Goal: Contribute content

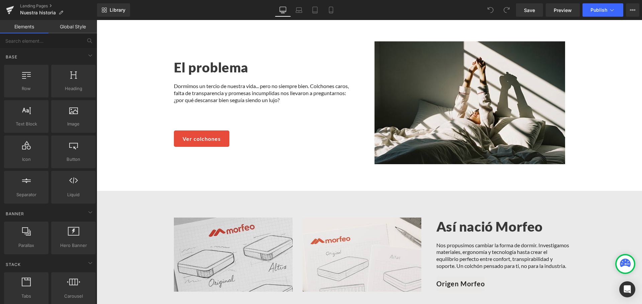
scroll to position [501, 0]
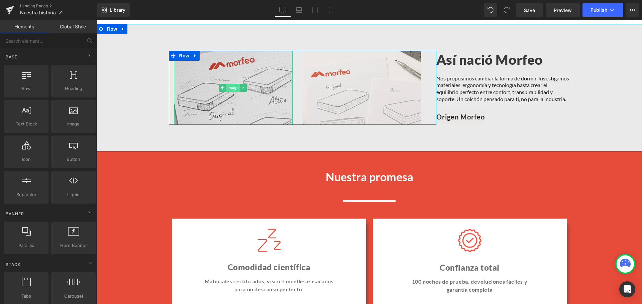
click at [228, 86] on span "Image" at bounding box center [233, 88] width 14 height 8
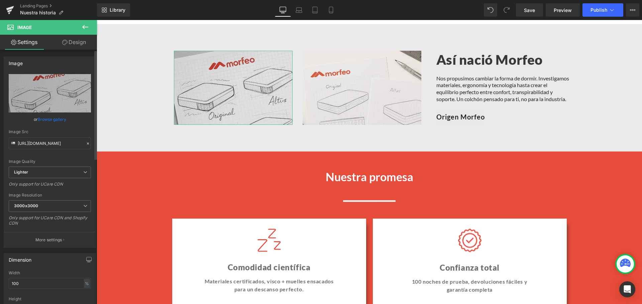
click at [62, 117] on link "Browse gallery" at bounding box center [52, 120] width 28 height 12
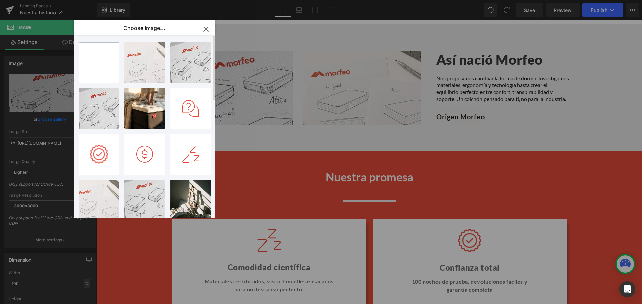
click at [97, 66] on input "file" at bounding box center [99, 63] width 40 height 40
type input "C:\fakepath\Imagen 2.jpg"
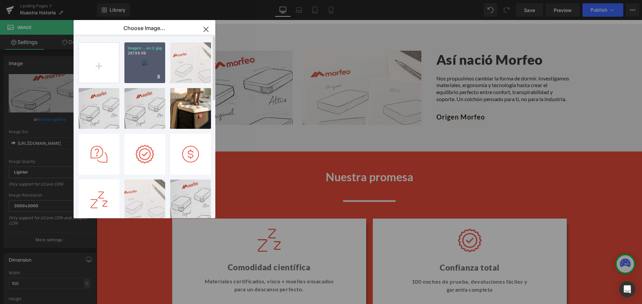
click at [140, 68] on div "Imagen ...en 2.jpg 287.88 KB" at bounding box center [144, 62] width 41 height 41
type input "[URL][DOMAIN_NAME]"
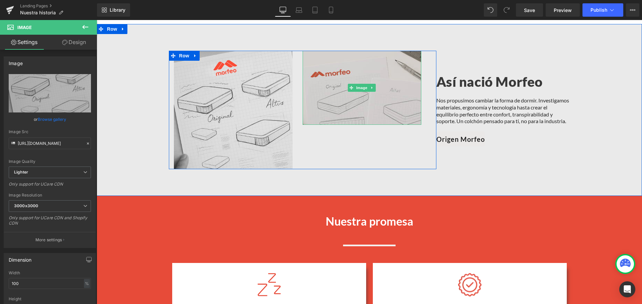
click at [350, 91] on img at bounding box center [361, 88] width 119 height 74
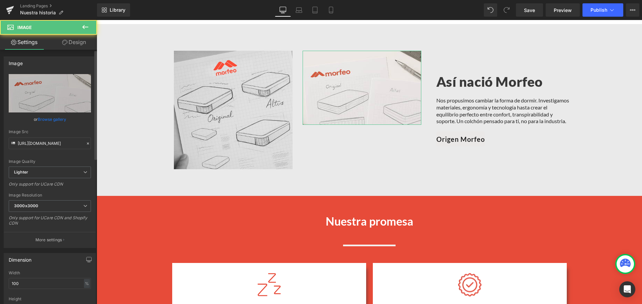
click at [57, 125] on div "Image Quality Lighter Lightest Lighter Lighter Lightest Only support for UCare …" at bounding box center [50, 120] width 82 height 93
click at [59, 120] on link "Browse gallery" at bounding box center [52, 120] width 28 height 12
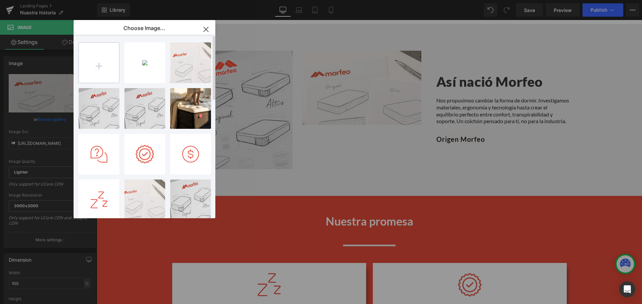
click at [110, 62] on input "file" at bounding box center [99, 63] width 40 height 40
type input "C:\fakepath\Imagen 1.jpg"
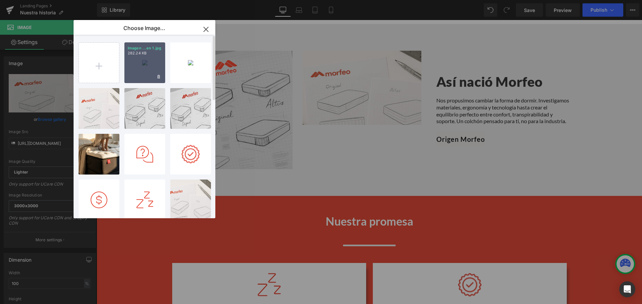
click at [139, 62] on div "Imagen ...en 1.jpg 282.24 KB" at bounding box center [144, 62] width 41 height 41
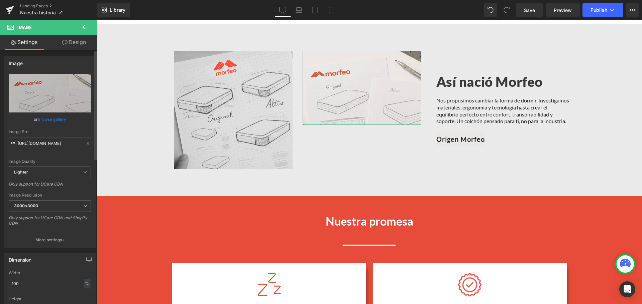
drag, startPoint x: 49, startPoint y: 120, endPoint x: 135, endPoint y: 84, distance: 92.9
click at [50, 120] on link "Browse gallery" at bounding box center [52, 120] width 28 height 12
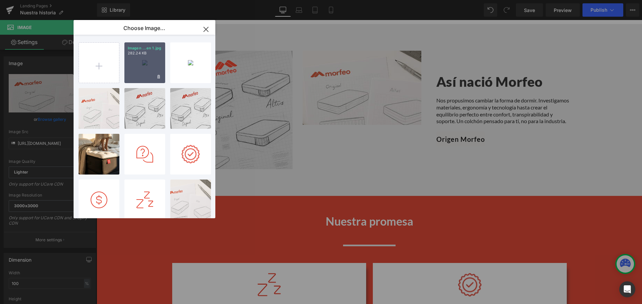
click at [152, 65] on div "Imagen ...en 1.jpg 282.24 KB" at bounding box center [144, 62] width 41 height 41
type input "[URL][DOMAIN_NAME]"
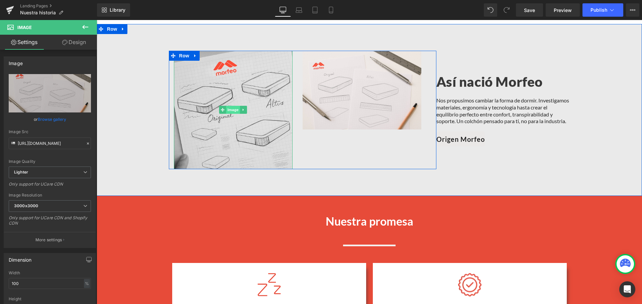
click at [229, 106] on span "Image" at bounding box center [233, 110] width 14 height 8
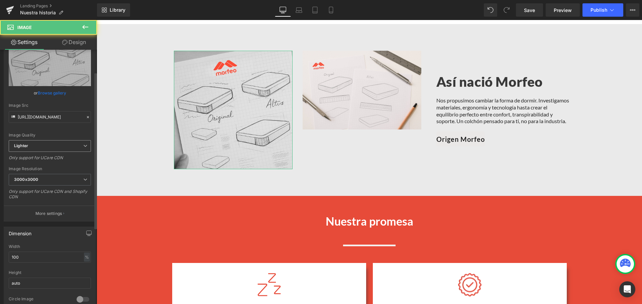
scroll to position [67, 0]
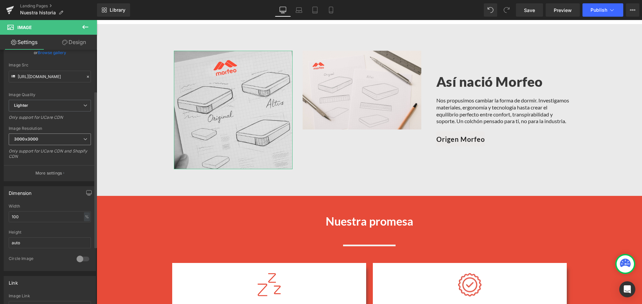
click at [37, 142] on span "3000x3000" at bounding box center [50, 140] width 82 height 12
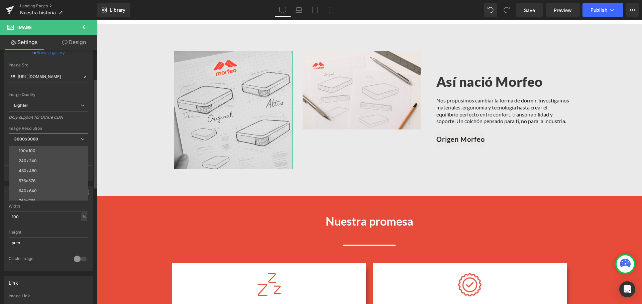
click at [40, 138] on span "3000x3000" at bounding box center [49, 140] width 80 height 12
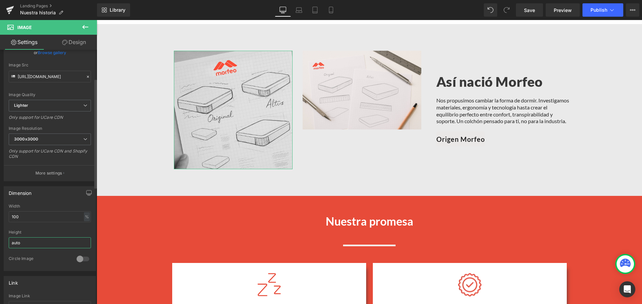
click at [32, 246] on input "auto" at bounding box center [50, 243] width 82 height 11
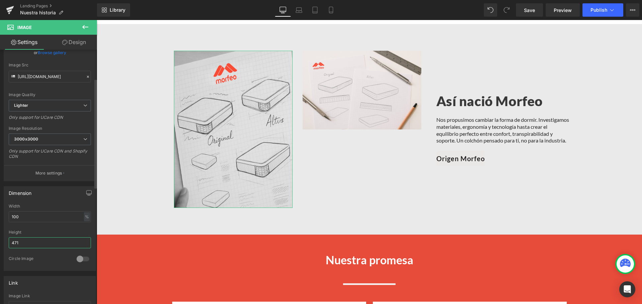
drag, startPoint x: 43, startPoint y: 244, endPoint x: 14, endPoint y: 244, distance: 28.4
click at [14, 244] on input "471" at bounding box center [50, 243] width 82 height 11
click at [40, 245] on input "471" at bounding box center [50, 243] width 82 height 11
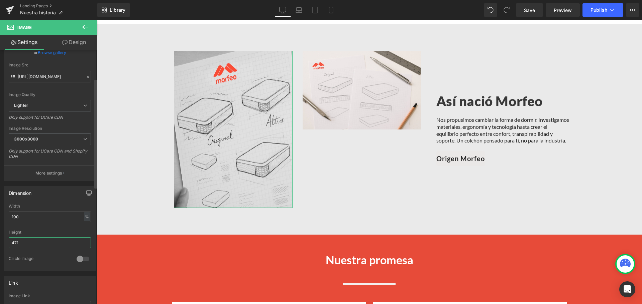
click at [40, 245] on input "471" at bounding box center [50, 243] width 82 height 11
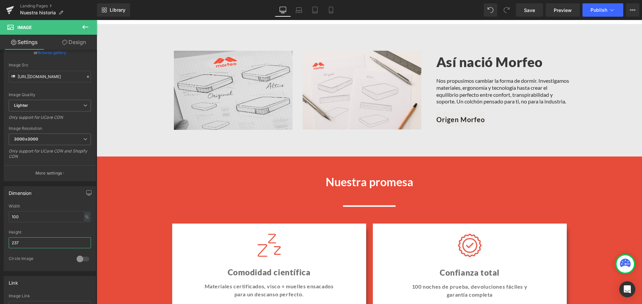
type input "237"
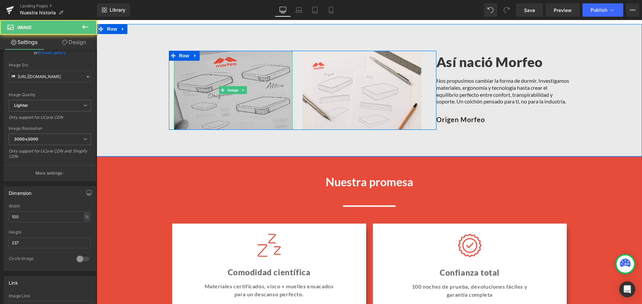
click at [220, 93] on img at bounding box center [233, 90] width 119 height 79
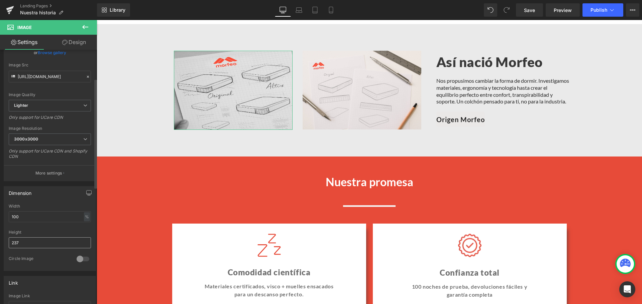
click at [43, 243] on input "237" at bounding box center [50, 243] width 82 height 11
click at [44, 243] on input "237" at bounding box center [50, 243] width 82 height 11
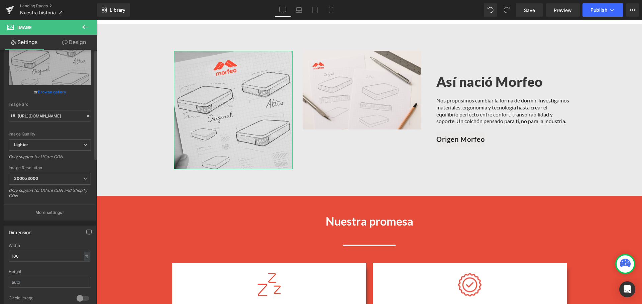
scroll to position [0, 0]
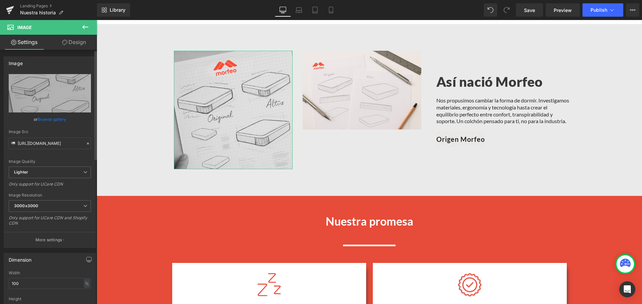
click at [49, 120] on link "Browse gallery" at bounding box center [52, 120] width 28 height 12
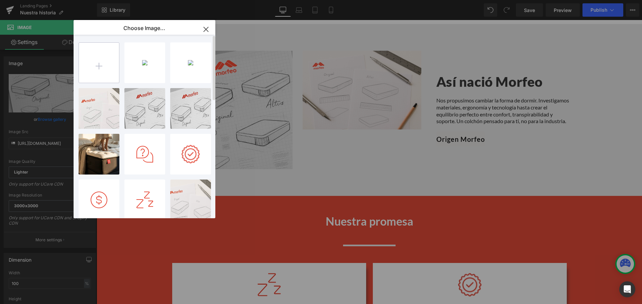
click at [103, 60] on input "file" at bounding box center [99, 63] width 40 height 40
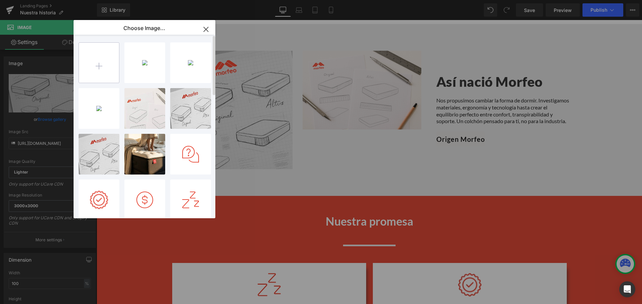
click at [97, 66] on input "file" at bounding box center [99, 63] width 40 height 40
type input "C:\fakepath\Frame 178.png"
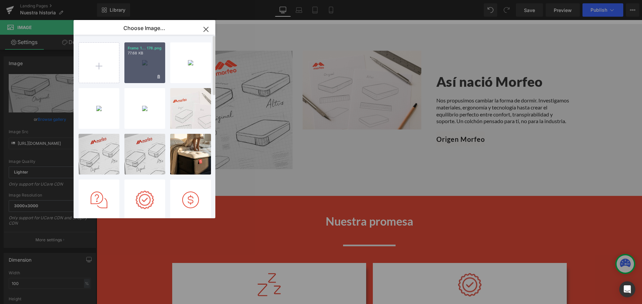
click at [144, 65] on div "Frame 1... 178.png 77.68 KB" at bounding box center [144, 62] width 41 height 41
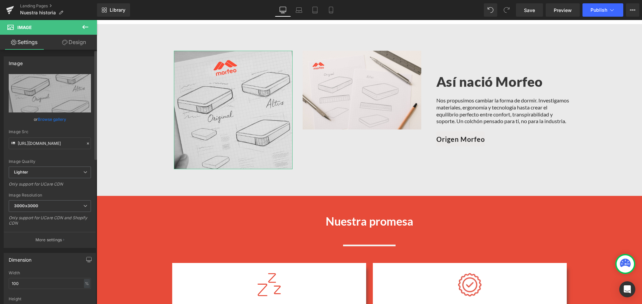
click at [52, 122] on link "Browse gallery" at bounding box center [52, 120] width 28 height 12
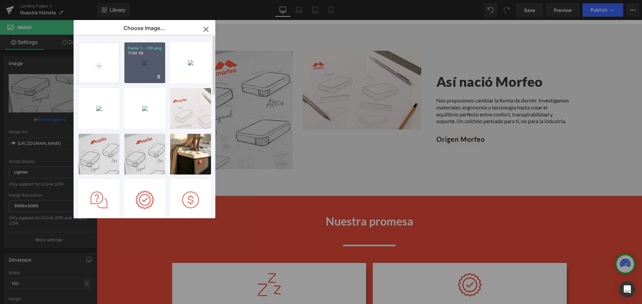
drag, startPoint x: 137, startPoint y: 63, endPoint x: 269, endPoint y: 70, distance: 132.2
click at [137, 63] on div "Frame 1... 178.png 77.68 KB" at bounding box center [144, 62] width 41 height 41
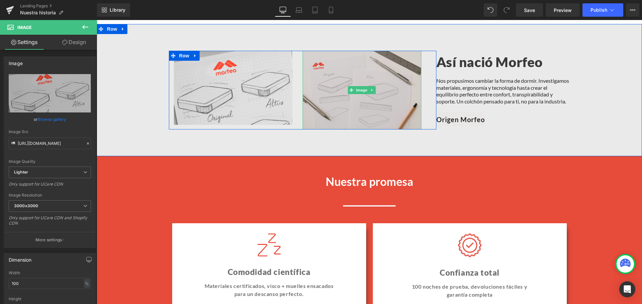
click at [340, 83] on img at bounding box center [361, 90] width 119 height 79
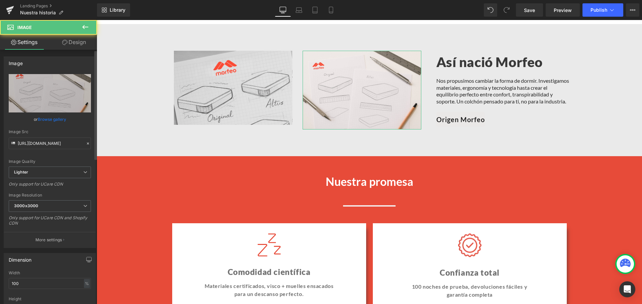
click at [63, 122] on link "Browse gallery" at bounding box center [52, 120] width 28 height 12
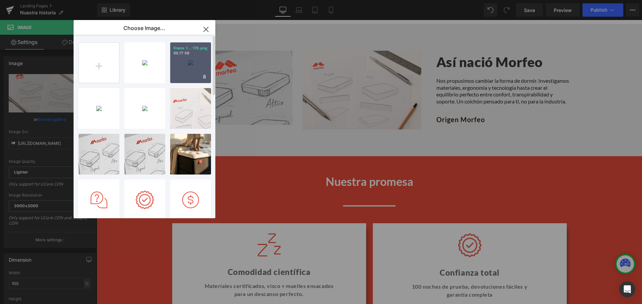
click at [174, 61] on div "Frame 1... 179.png 89.77 KB" at bounding box center [190, 62] width 41 height 41
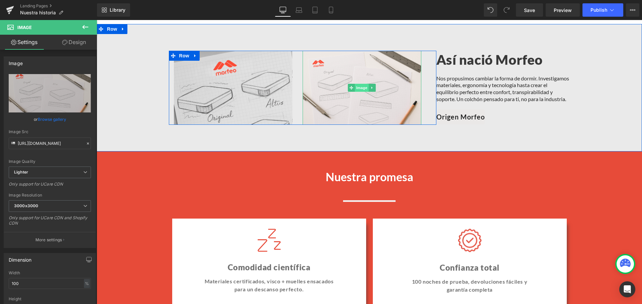
click at [358, 87] on span "Image" at bounding box center [362, 88] width 14 height 8
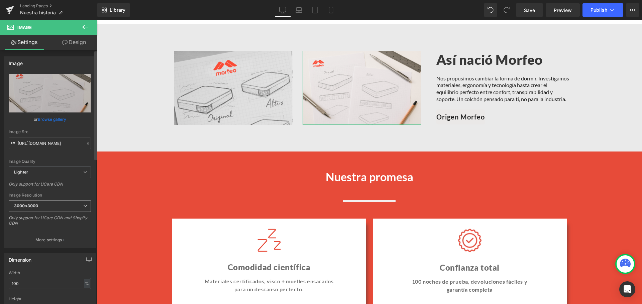
scroll to position [100, 0]
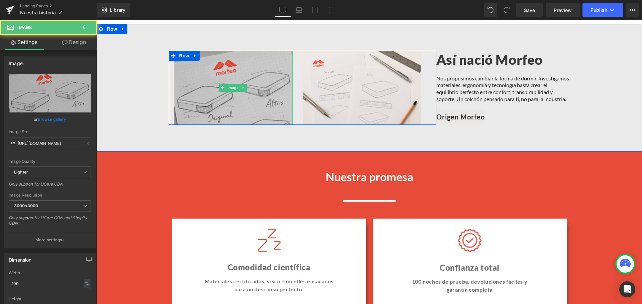
click at [234, 92] on img at bounding box center [233, 88] width 119 height 74
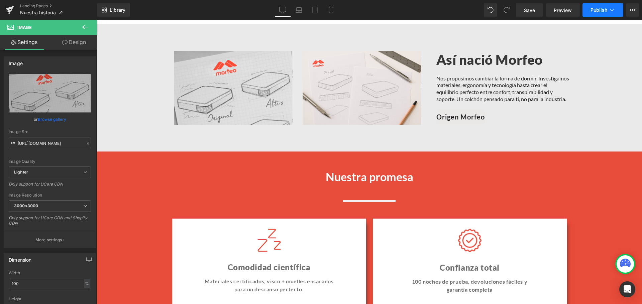
click at [601, 5] on button "Publish" at bounding box center [602, 9] width 41 height 13
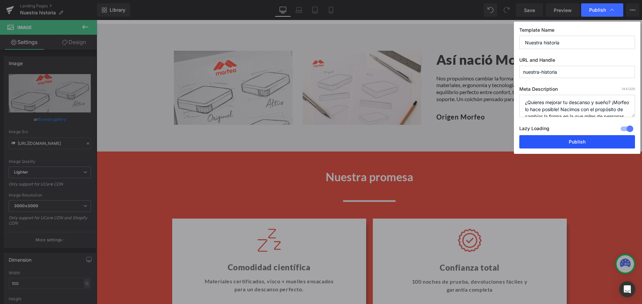
drag, startPoint x: 569, startPoint y: 139, endPoint x: 406, endPoint y: 64, distance: 179.4
click at [569, 139] on button "Publish" at bounding box center [577, 141] width 116 height 13
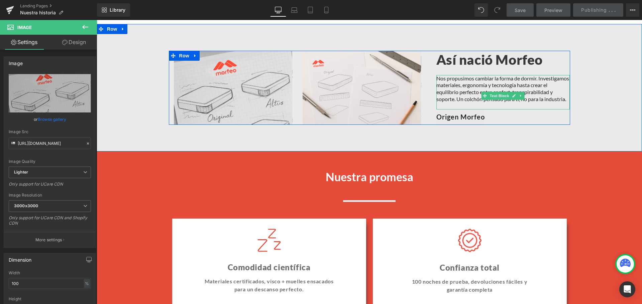
scroll to position [468, 0]
